Goal: Navigation & Orientation: Find specific page/section

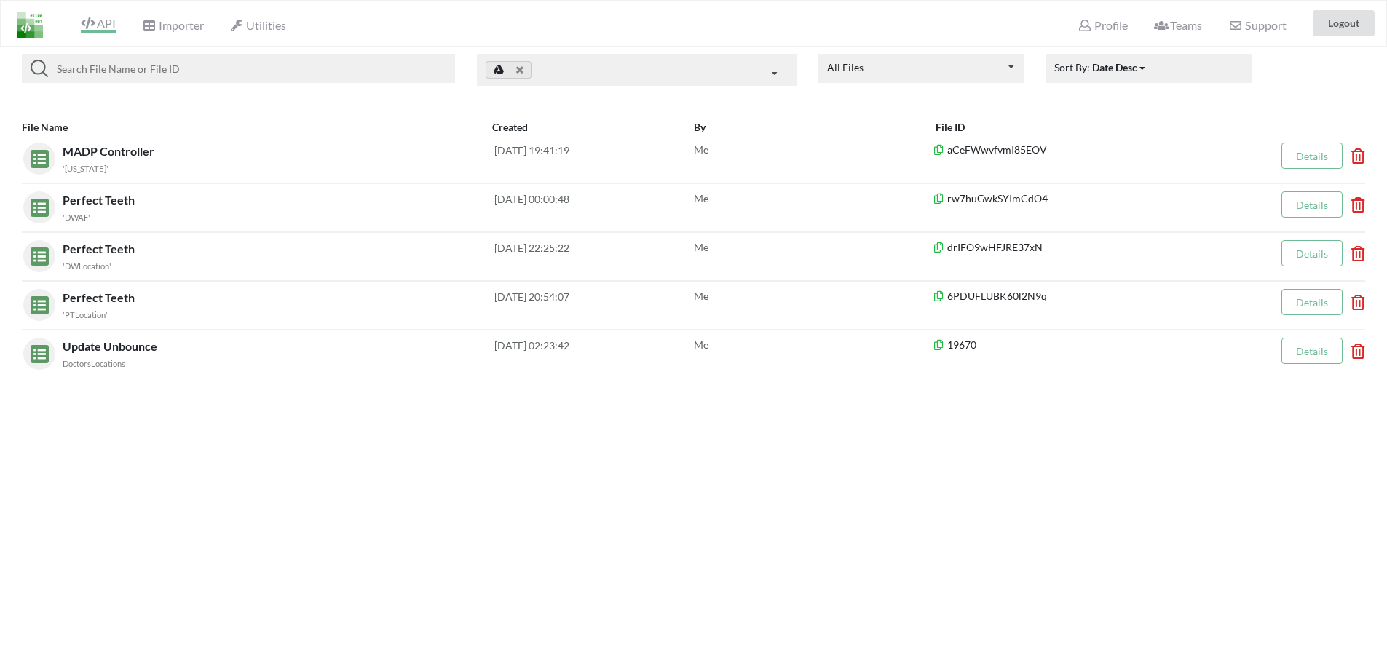
click at [98, 28] on span "API" at bounding box center [98, 24] width 35 height 17
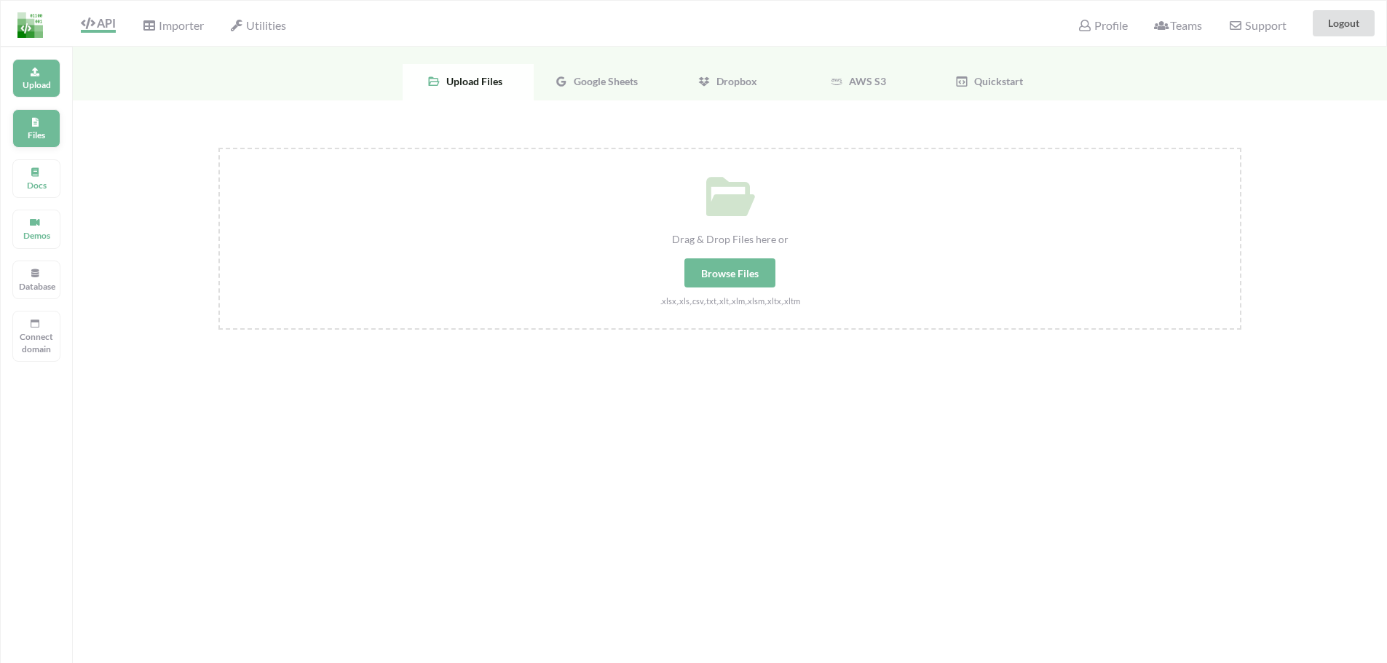
click at [23, 122] on div "Files" at bounding box center [36, 128] width 48 height 39
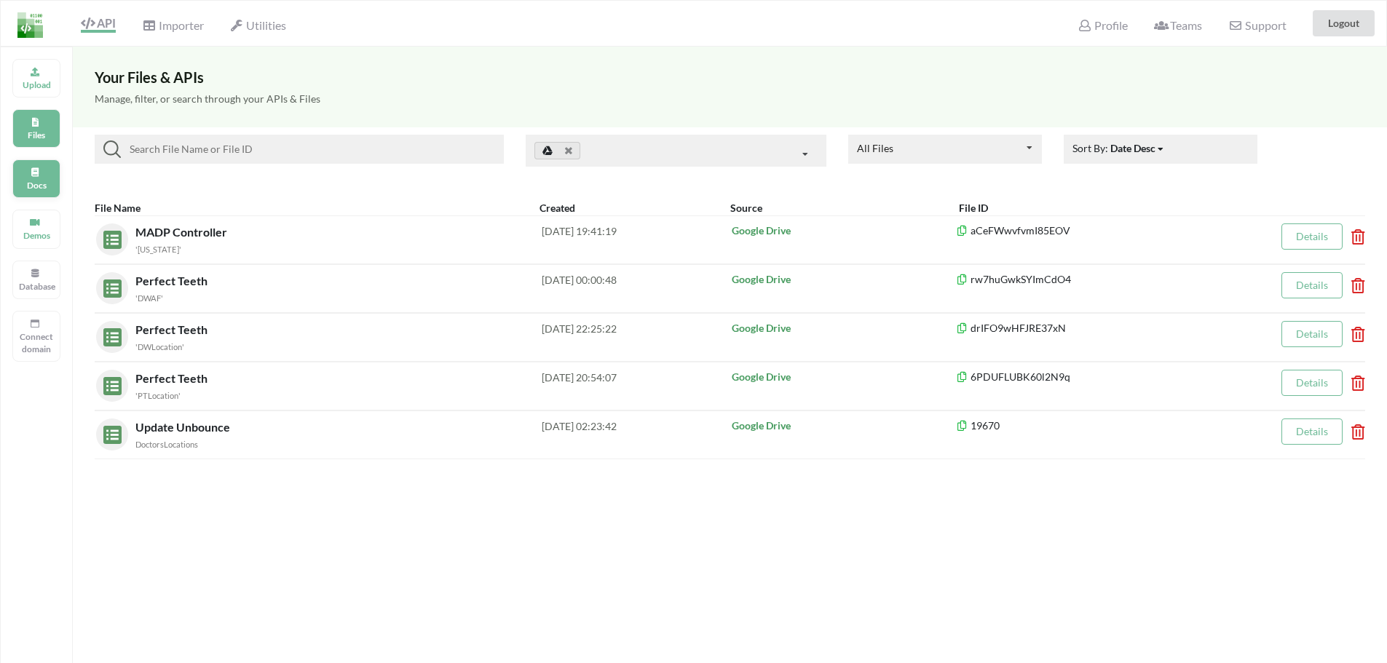
click at [19, 186] on p "Docs" at bounding box center [36, 185] width 35 height 12
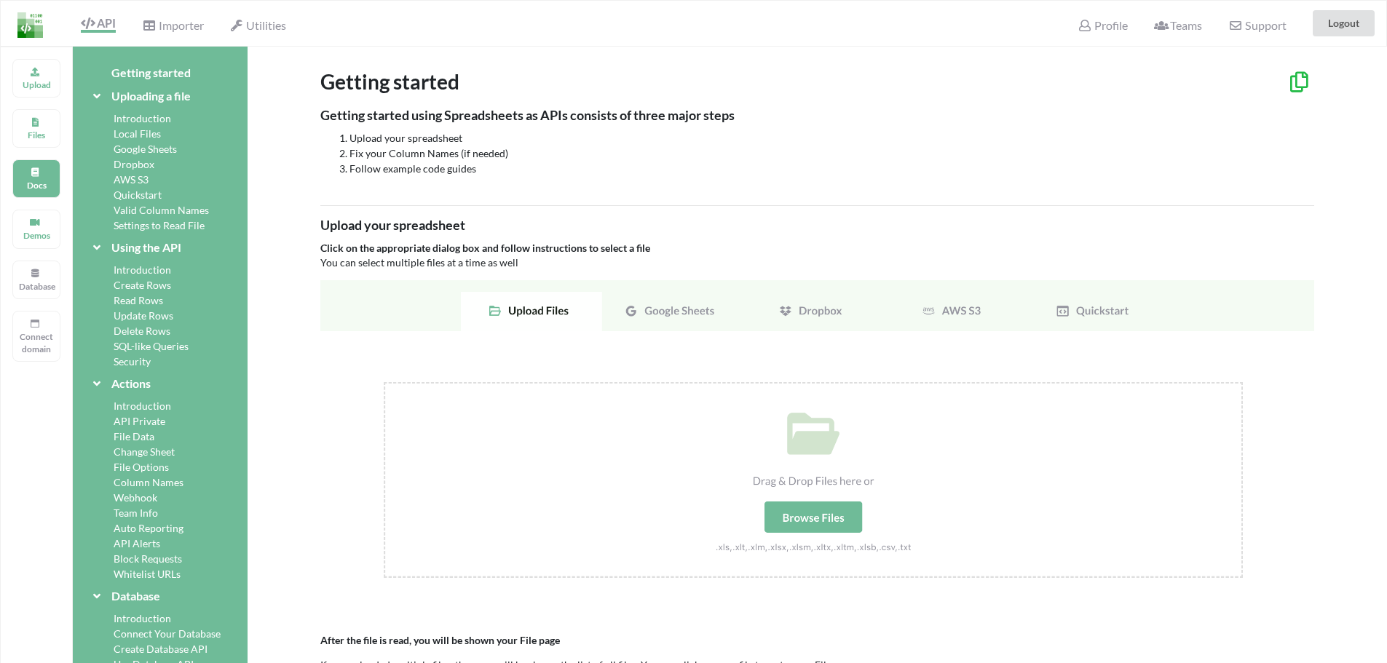
click at [670, 320] on img at bounding box center [817, 445] width 994 height 331
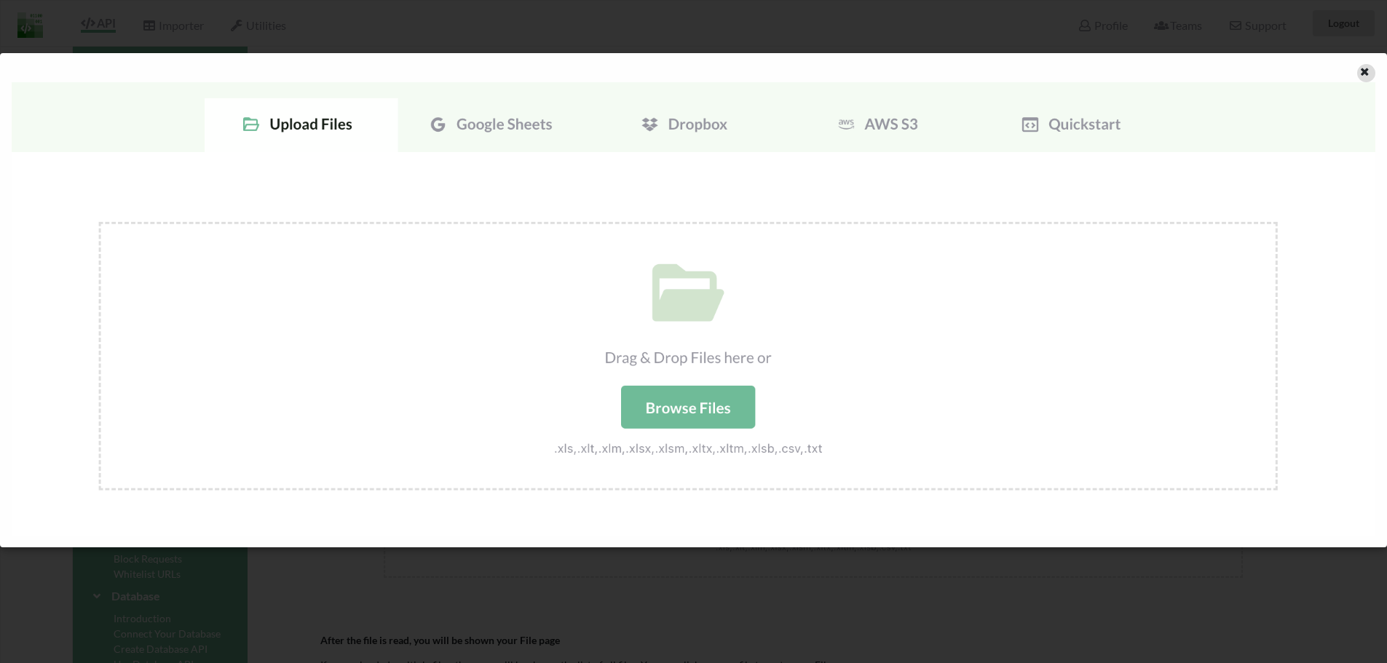
click at [1362, 71] on icon at bounding box center [1364, 70] width 12 height 10
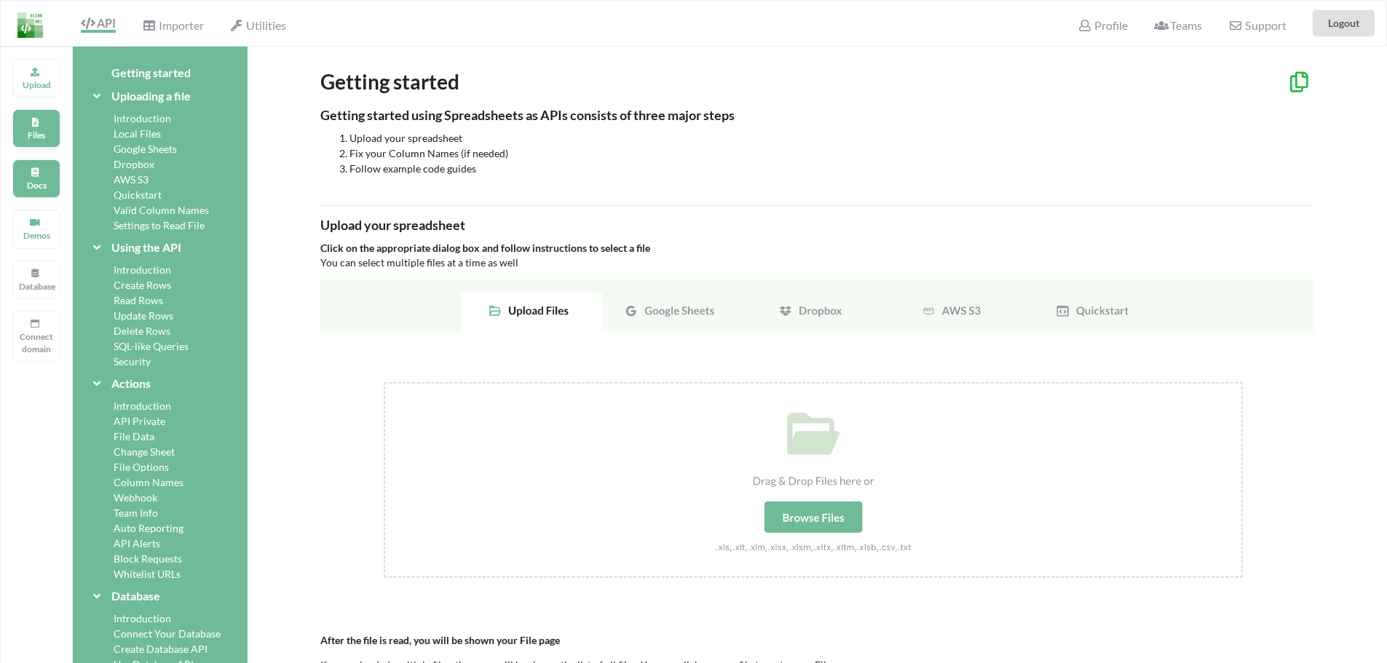
click at [41, 131] on p "Files" at bounding box center [36, 135] width 35 height 12
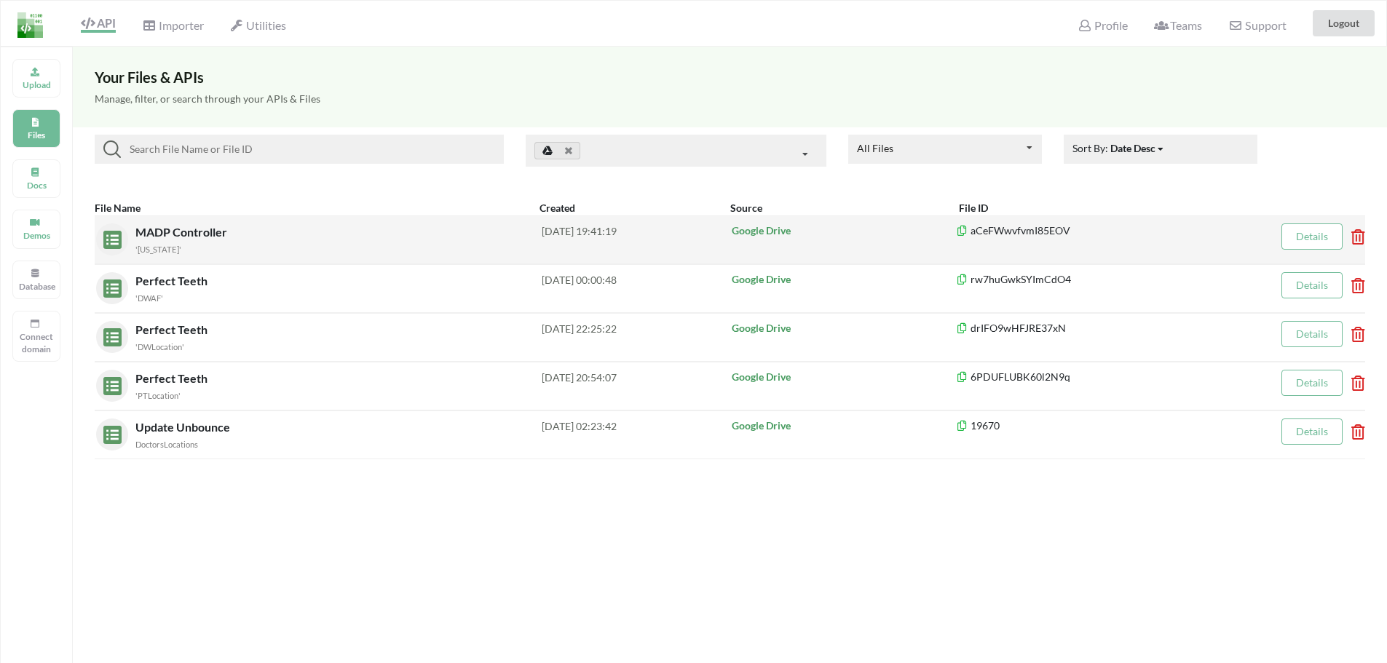
click at [291, 247] on div "'[US_STATE]'" at bounding box center [338, 248] width 406 height 15
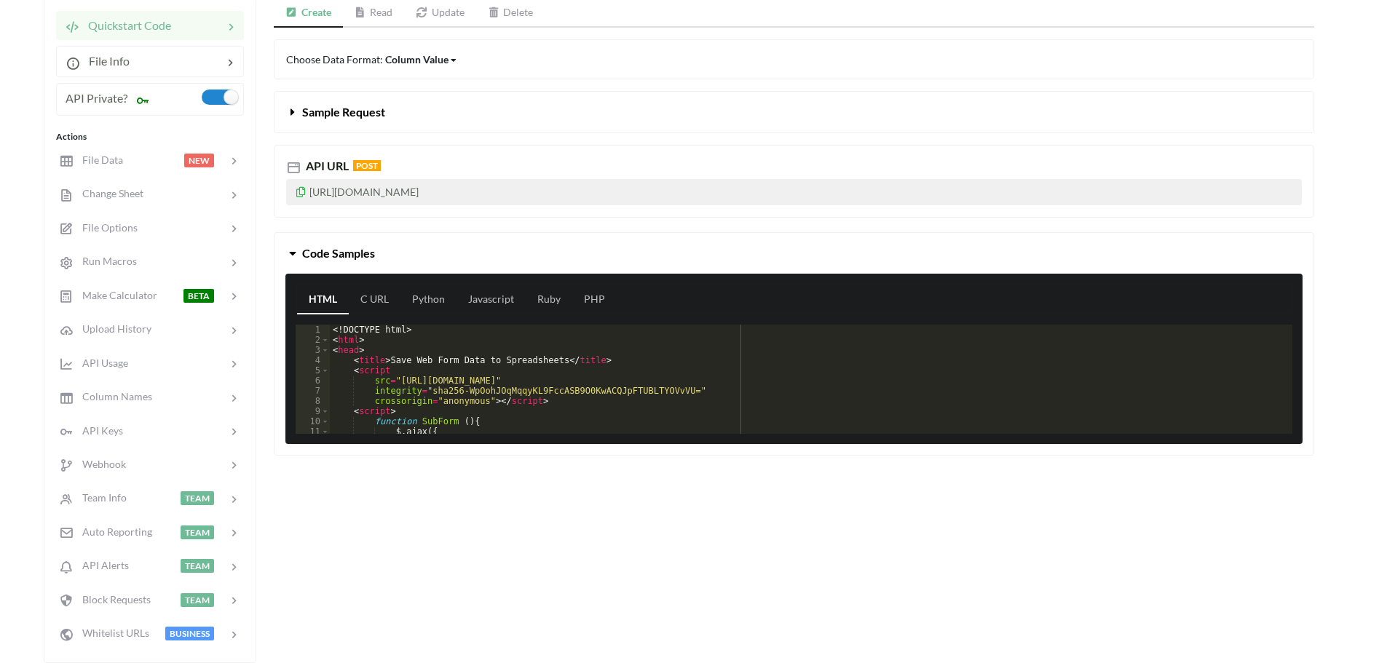
scroll to position [176, 0]
click at [475, 300] on link "Javascript" at bounding box center [490, 299] width 69 height 29
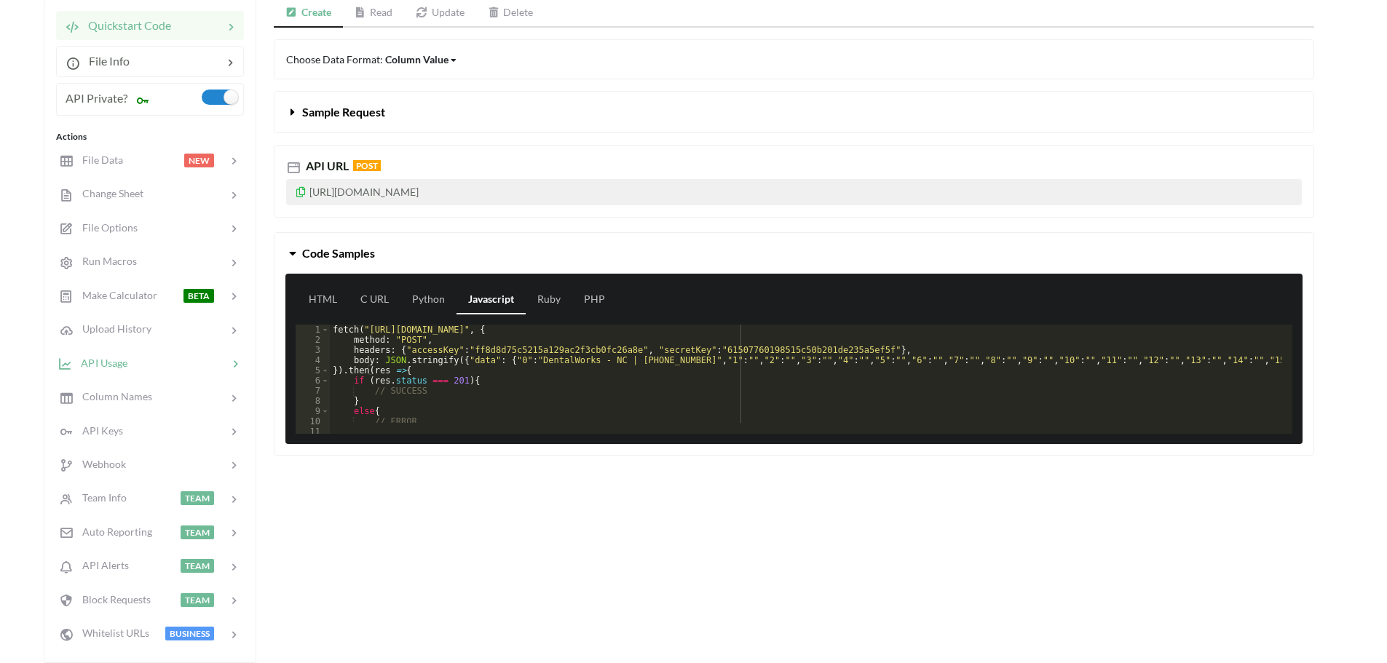
click at [103, 356] on span "API Usage" at bounding box center [99, 362] width 55 height 12
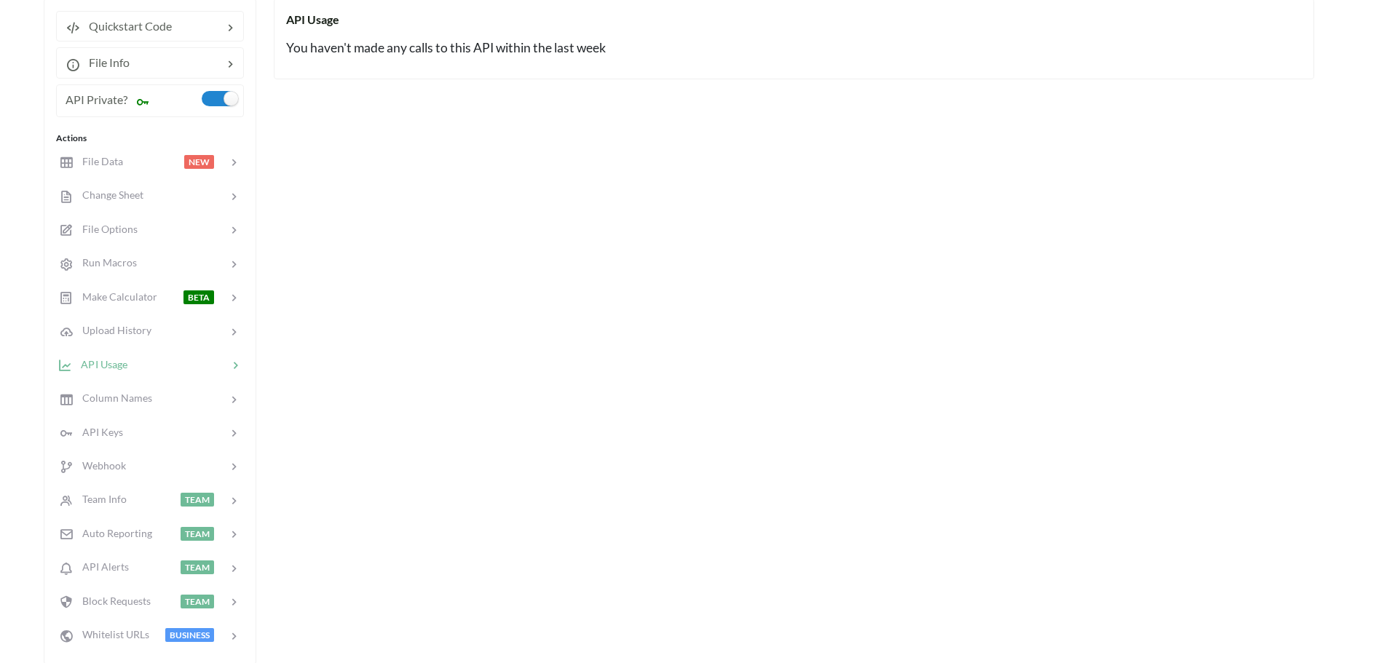
scroll to position [0, 0]
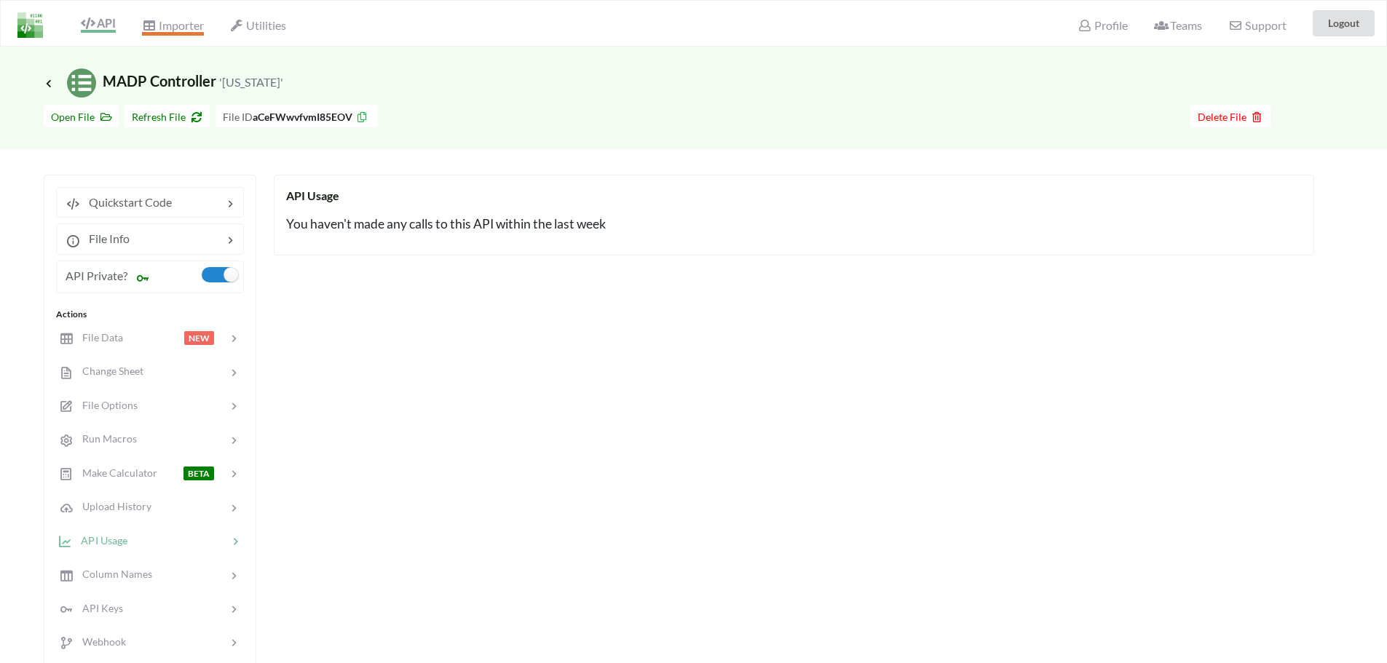
click at [161, 23] on span "Importer" at bounding box center [172, 26] width 61 height 17
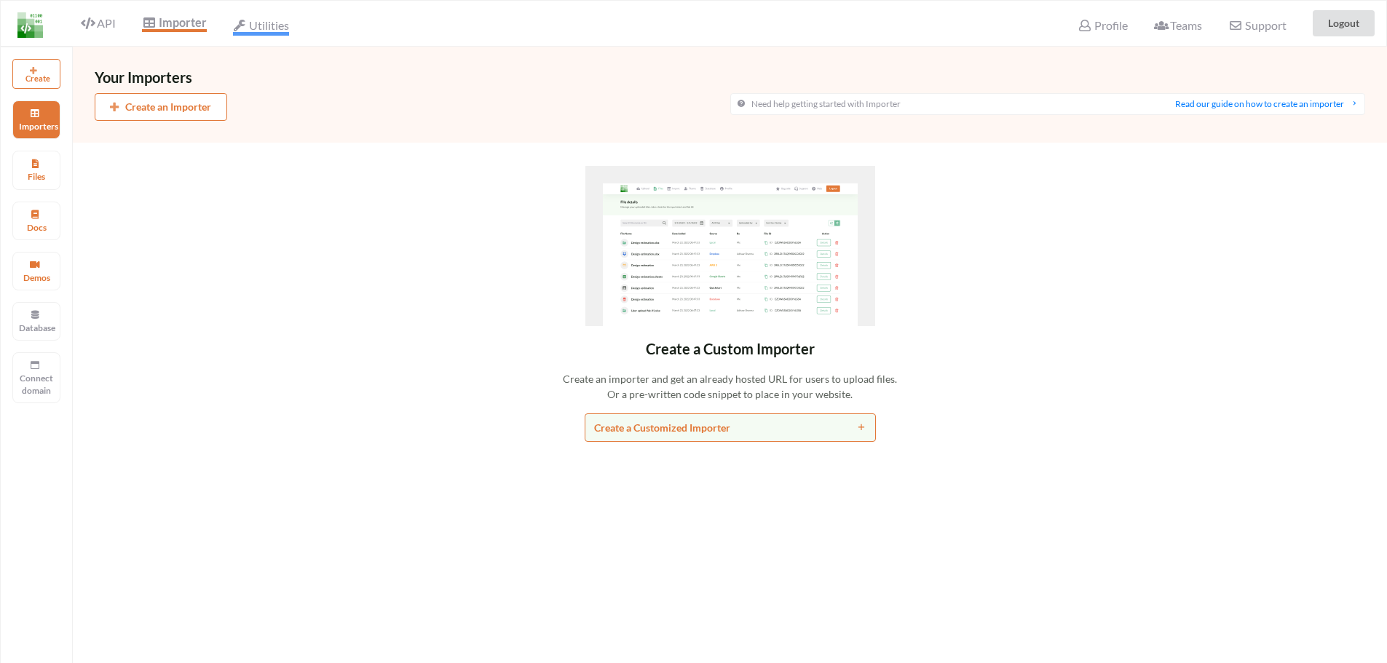
click at [259, 33] on span "Utilities" at bounding box center [261, 26] width 56 height 17
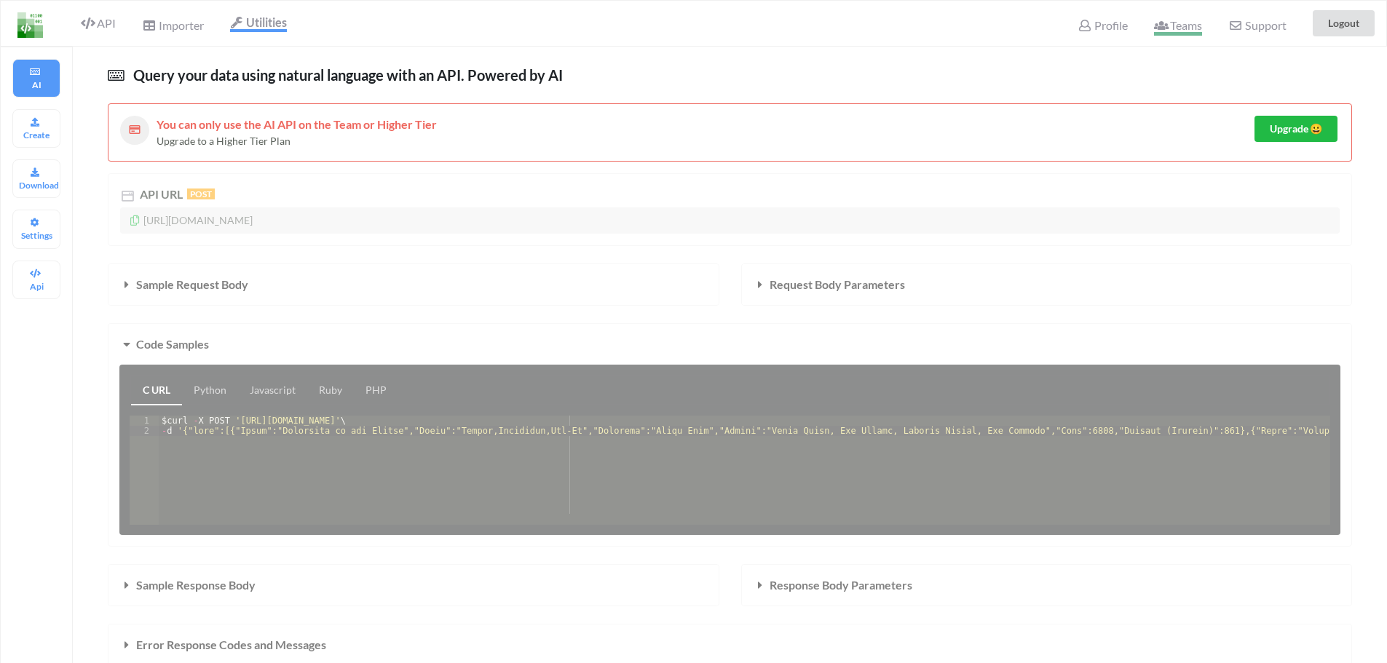
click at [1167, 27] on icon at bounding box center [1161, 26] width 14 height 12
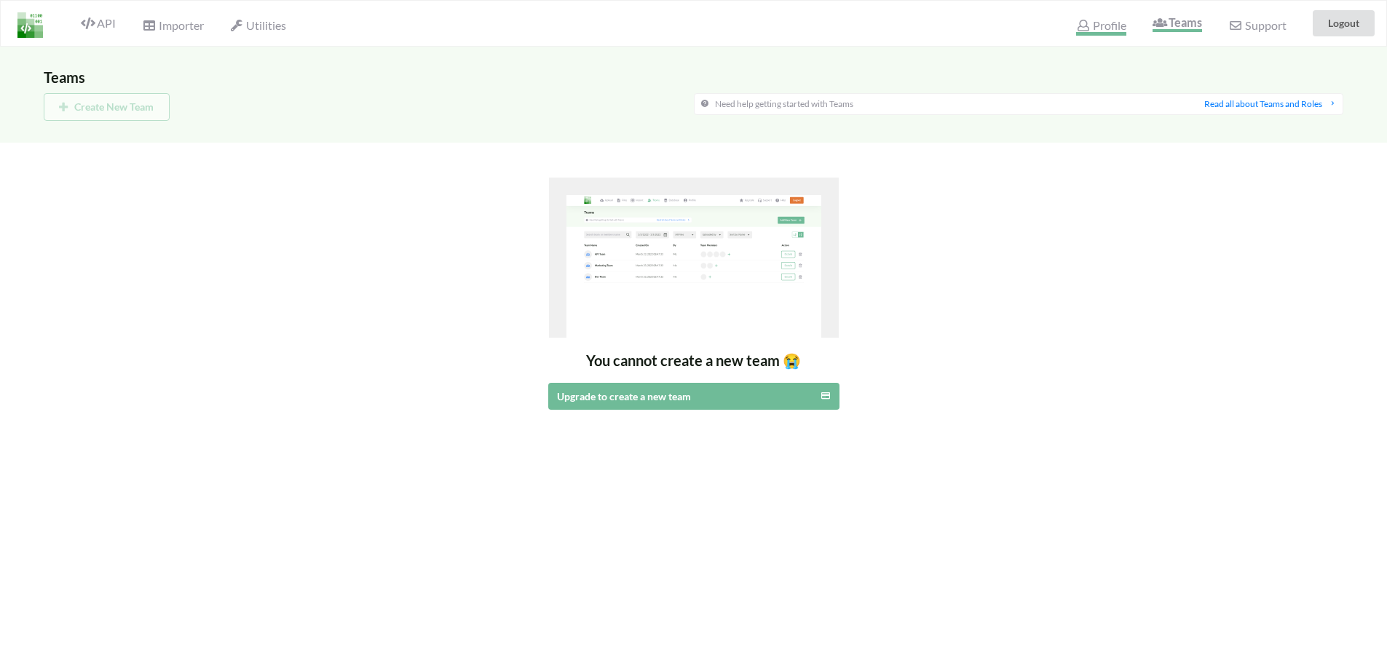
click at [1109, 27] on span "Profile" at bounding box center [1100, 26] width 49 height 17
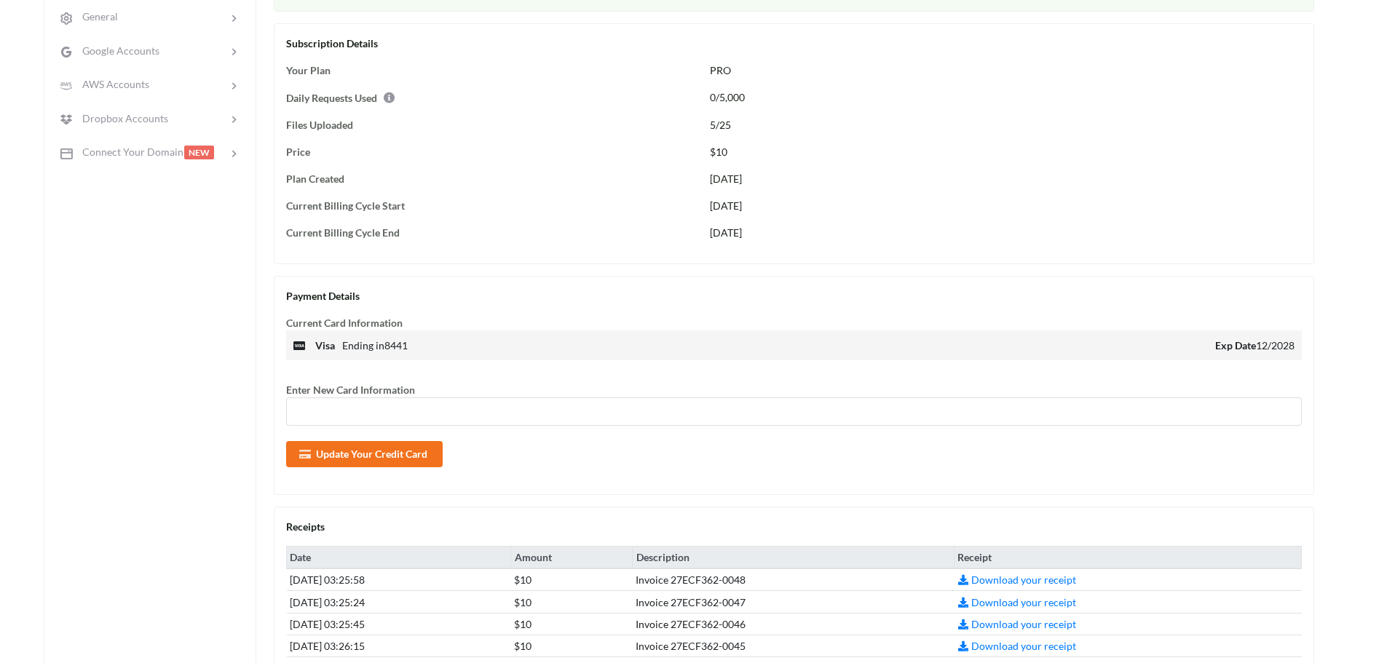
scroll to position [191, 0]
click at [0, 370] on div "Profile - [EMAIL_ADDRESS][DOMAIN_NAME] Manage your payment plan, and your accou…" at bounding box center [693, 378] width 1387 height 1047
